Goal: Transaction & Acquisition: Purchase product/service

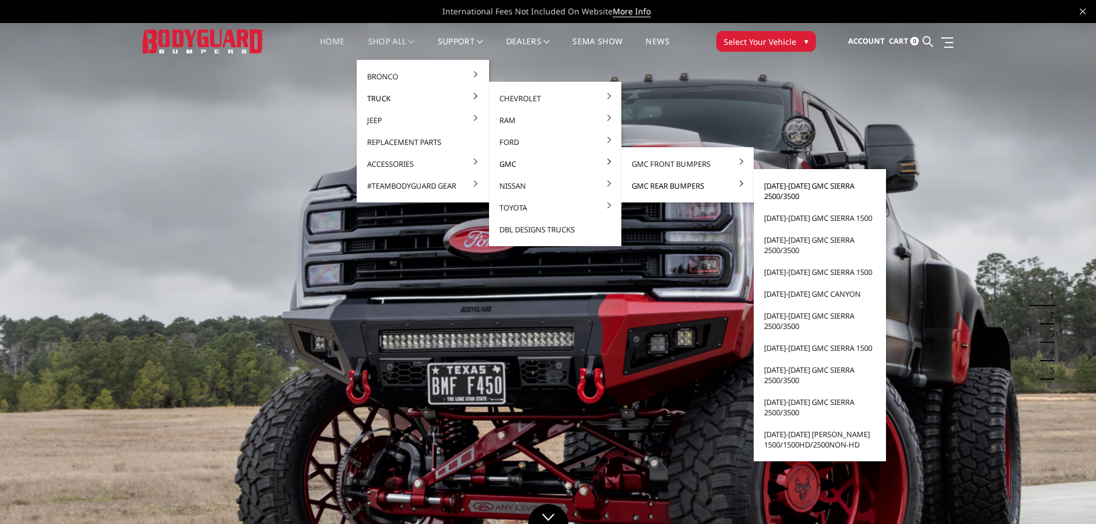
click at [774, 194] on link "[DATE]-[DATE] GMC Sierra 2500/3500" at bounding box center [819, 191] width 123 height 32
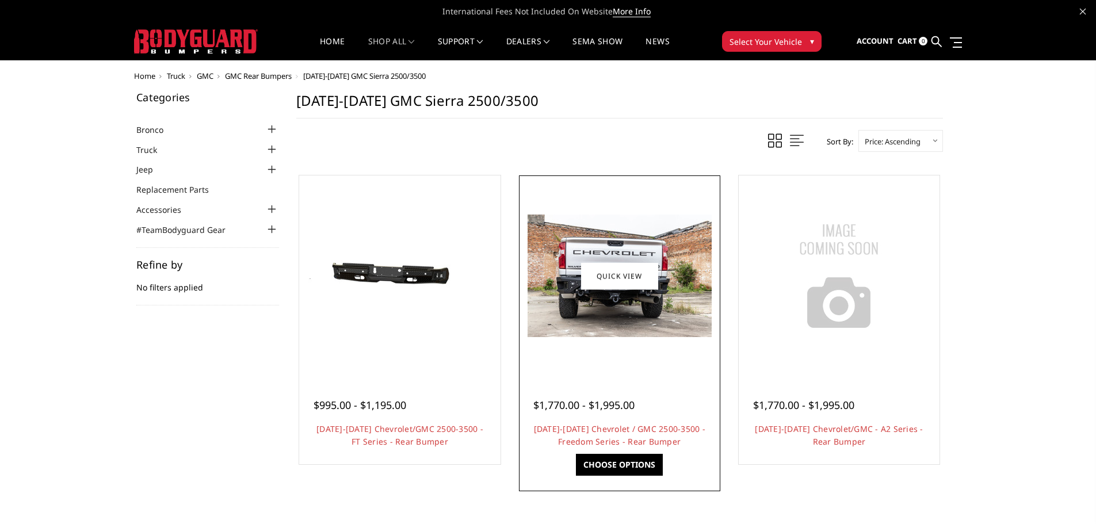
click at [579, 323] on img at bounding box center [619, 276] width 184 height 123
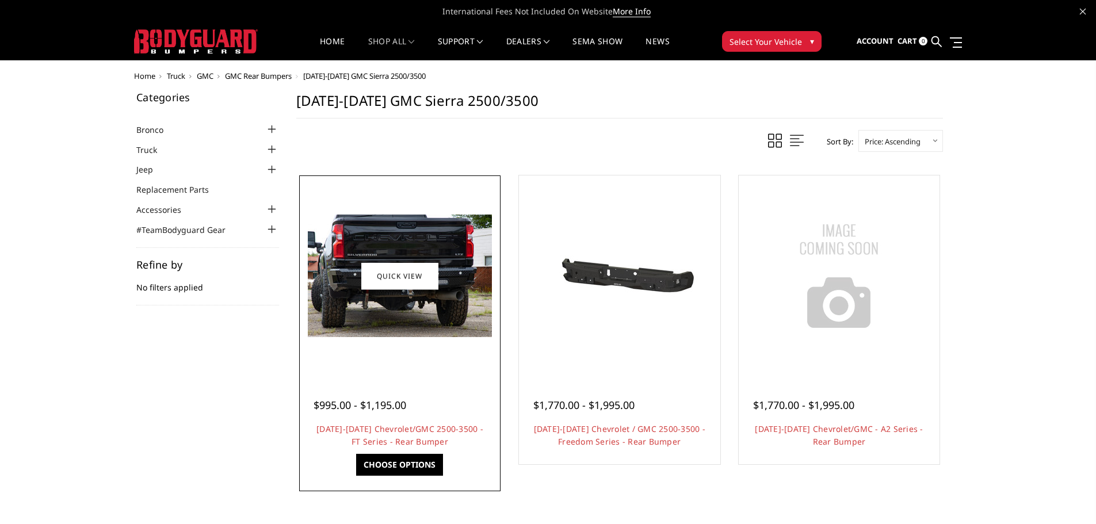
click at [396, 311] on img at bounding box center [400, 276] width 184 height 123
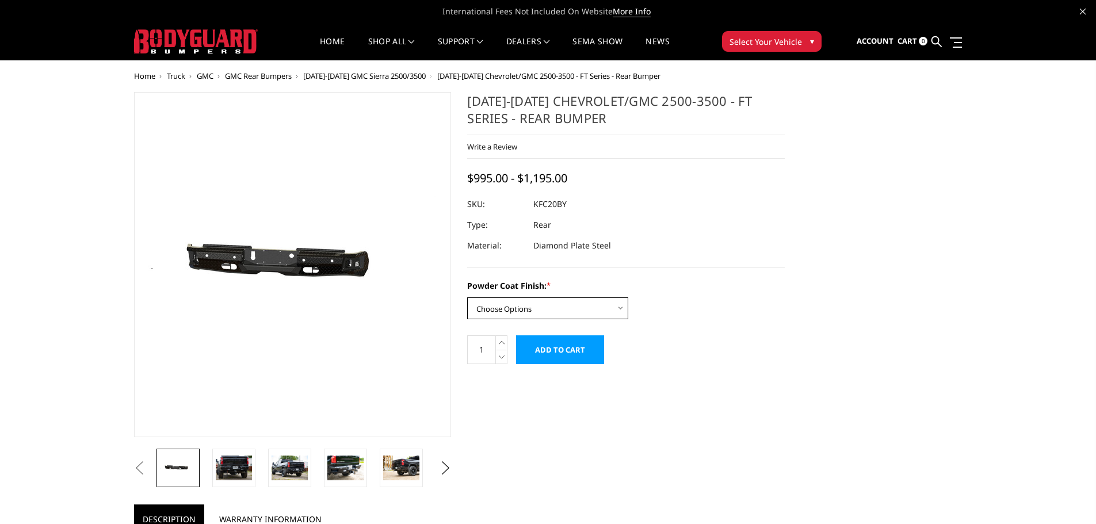
click at [546, 309] on select "Choose Options Bare Metal Gloss Black Powder Coat Textured Black Powder Coat" at bounding box center [547, 308] width 161 height 22
click at [935, 42] on icon at bounding box center [936, 41] width 10 height 10
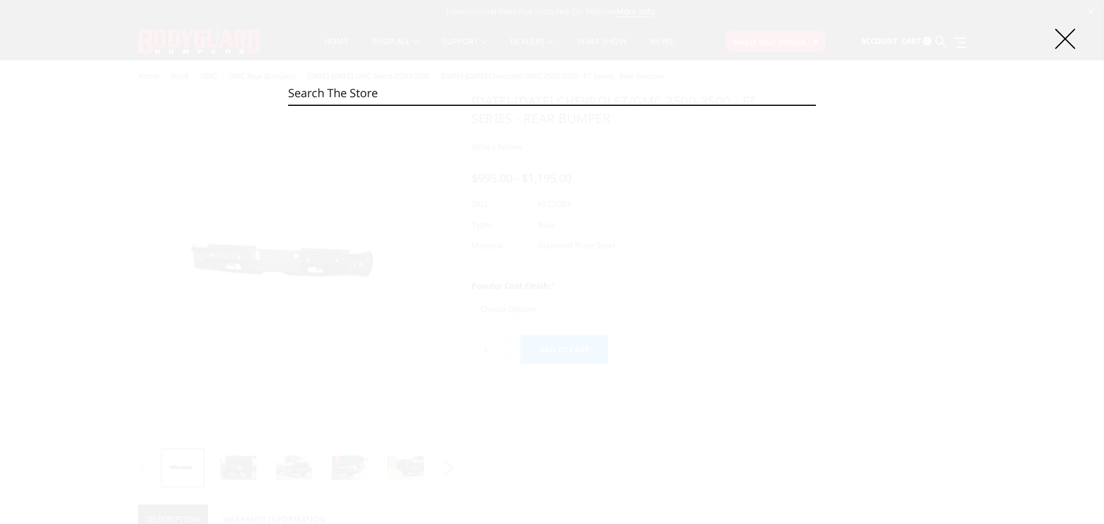
click at [532, 99] on input "Search" at bounding box center [552, 93] width 528 height 23
drag, startPoint x: 342, startPoint y: 93, endPoint x: 291, endPoint y: 99, distance: 51.0
click at [291, 99] on input "dfc20bnlt" at bounding box center [552, 93] width 528 height 23
type input "dfc20bnlt"
click at [816, 105] on input "Search" at bounding box center [816, 105] width 1 height 1
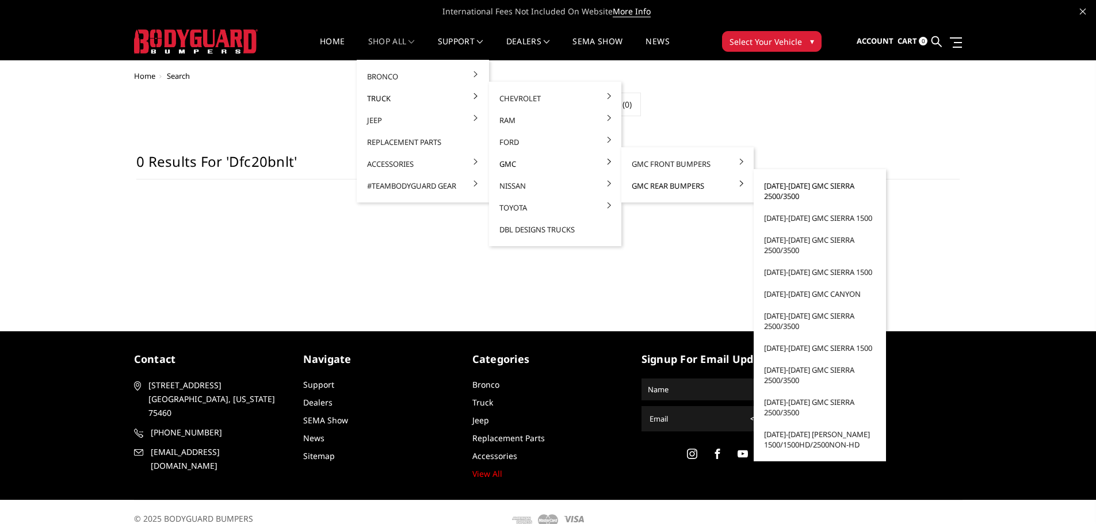
click at [773, 187] on link "[DATE]-[DATE] GMC Sierra 2500/3500" at bounding box center [819, 191] width 123 height 32
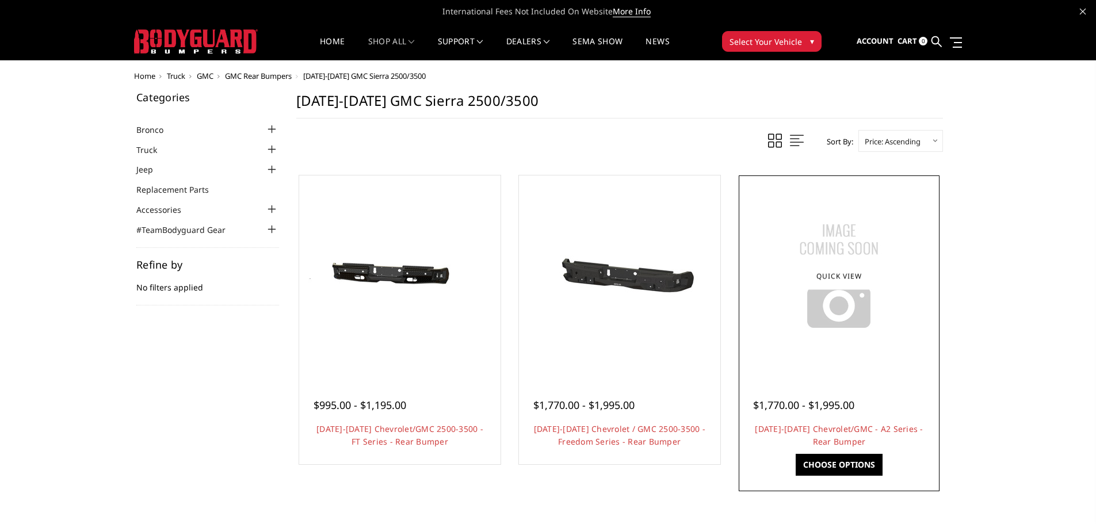
click at [780, 320] on img at bounding box center [839, 276] width 144 height 144
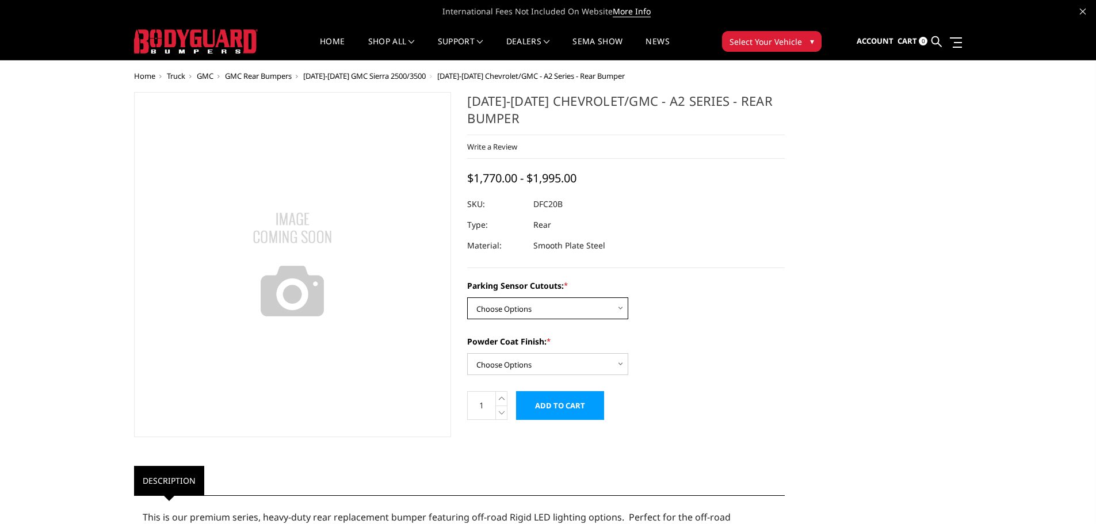
click at [530, 311] on select "Choose Options No - Without Parking Sensor Cutouts Yes - With Parking Sensor Cu…" at bounding box center [547, 308] width 161 height 22
select select "2261"
click at [467, 297] on select "Choose Options No - Without Parking Sensor Cutouts Yes - With Parking Sensor Cu…" at bounding box center [547, 308] width 161 height 22
click at [518, 365] on select "Choose Options Bare Metal Textured Black Powder Coat" at bounding box center [547, 364] width 161 height 22
select select "2263"
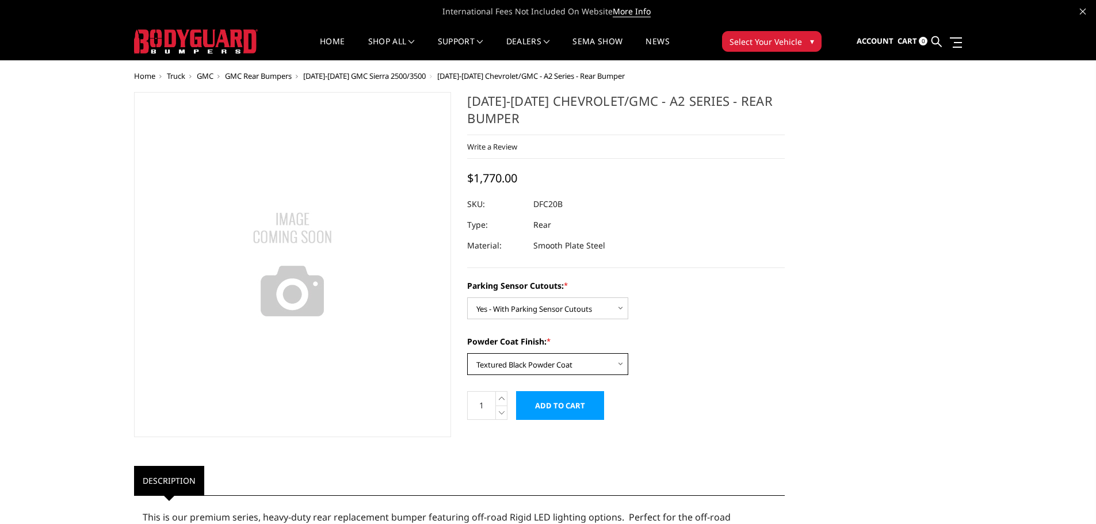
click at [467, 353] on select "Choose Options Bare Metal Textured Black Powder Coat" at bounding box center [547, 364] width 161 height 22
